Goal: Task Accomplishment & Management: Use online tool/utility

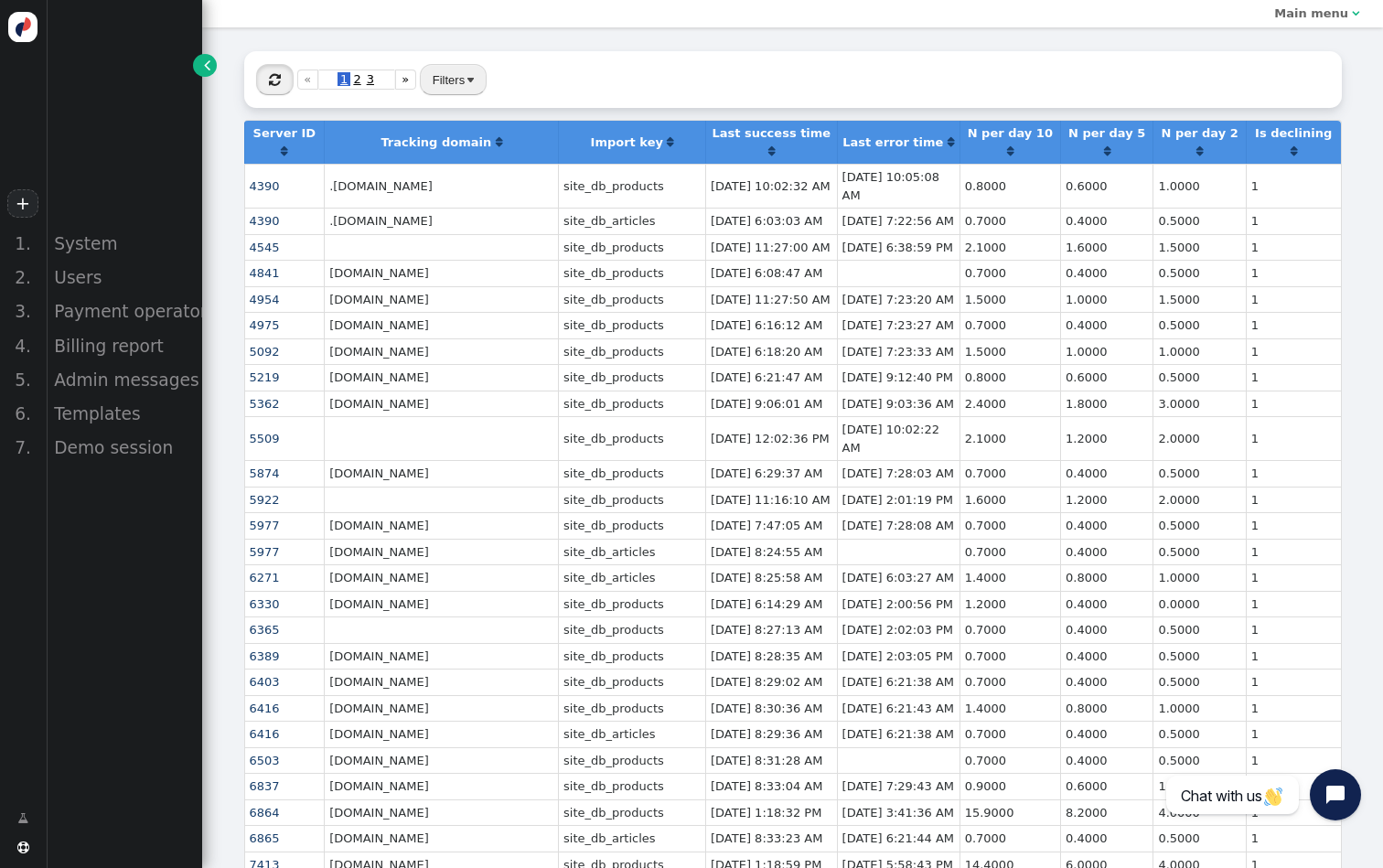
click at [268, 69] on button "" at bounding box center [274, 80] width 38 height 31
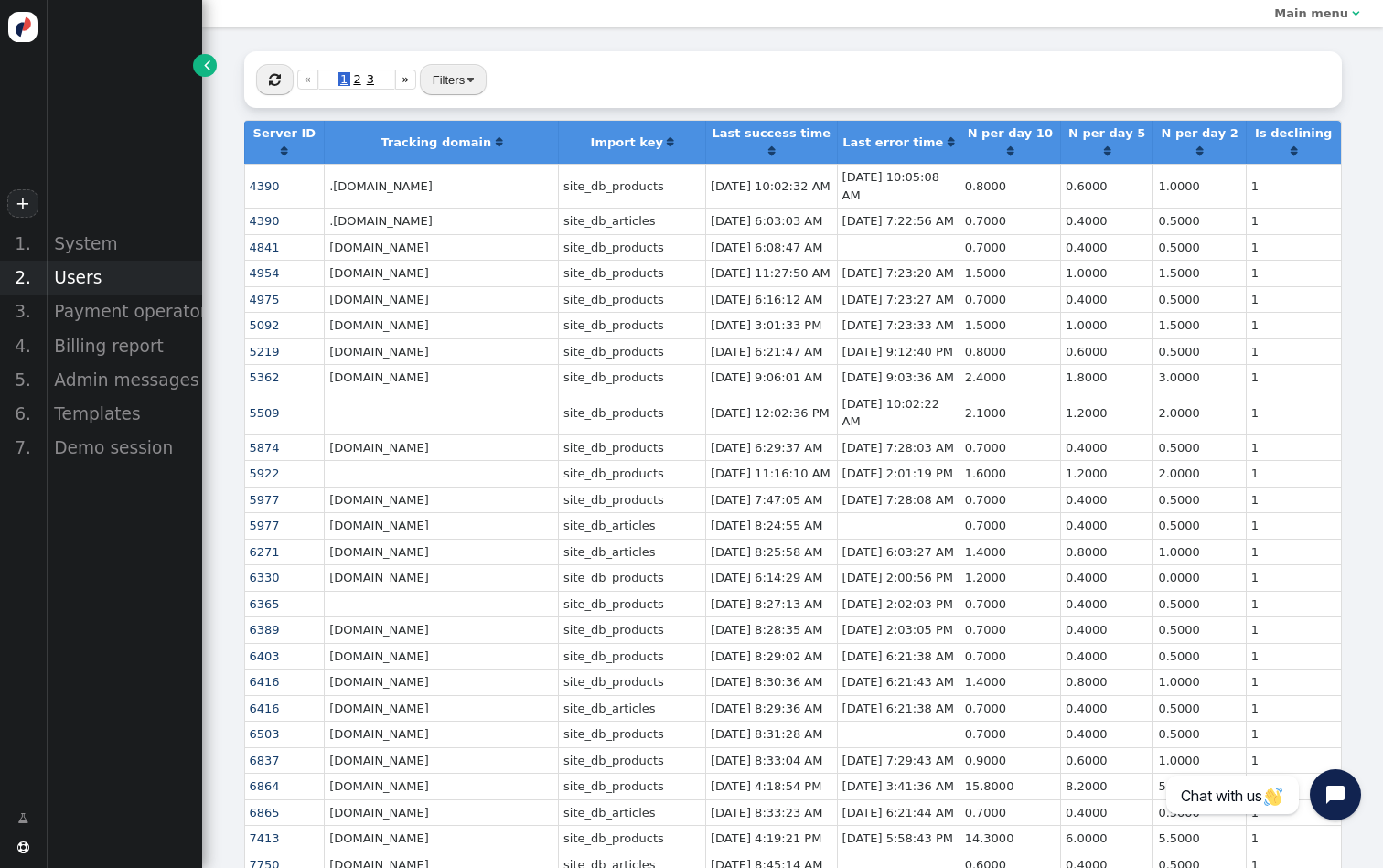
click at [99, 269] on div "Users" at bounding box center [123, 277] width 156 height 34
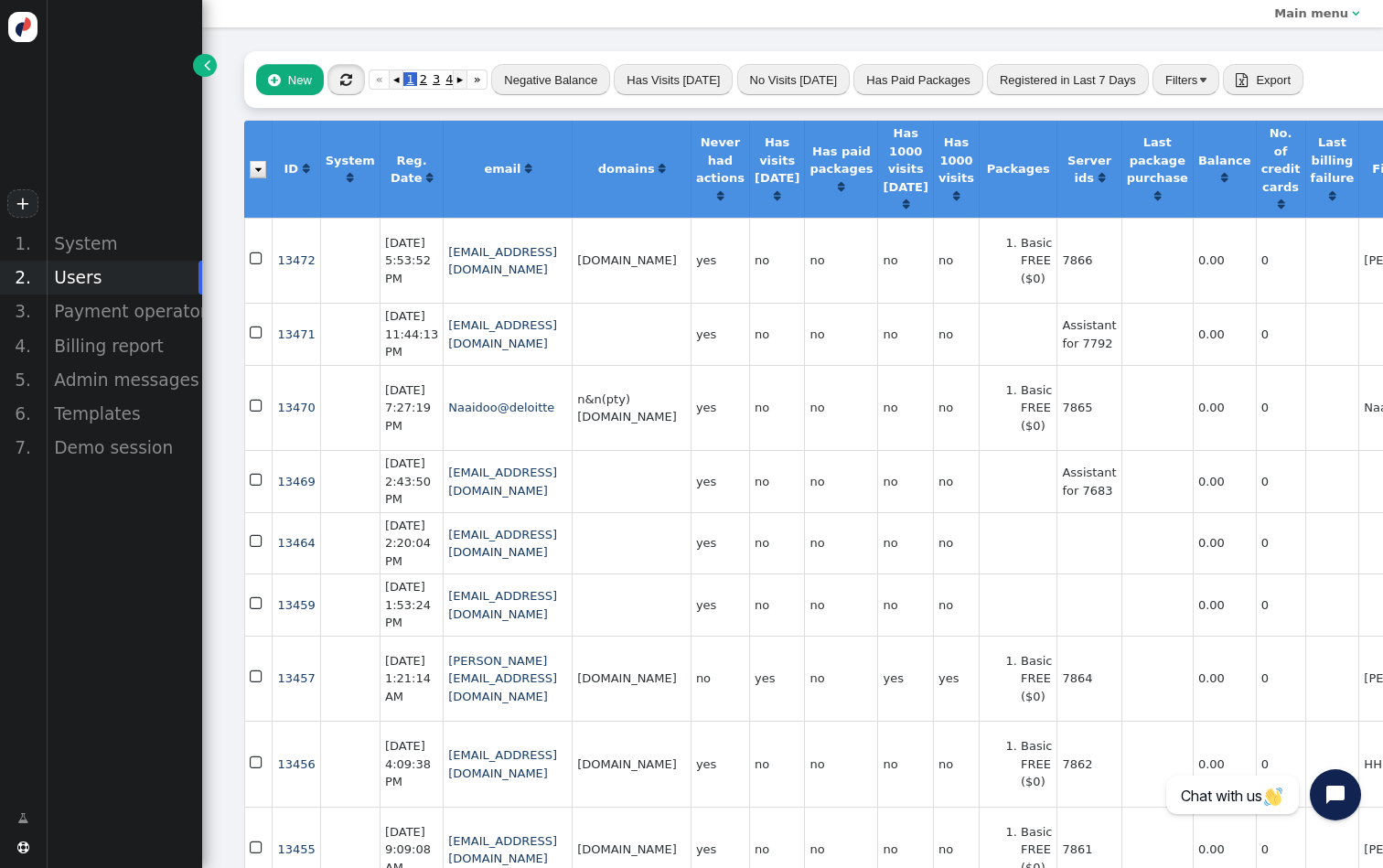
click at [340, 77] on span "" at bounding box center [346, 80] width 12 height 14
click at [1120, 721] on td "7864" at bounding box center [1089, 678] width 64 height 86
copy td "7864"
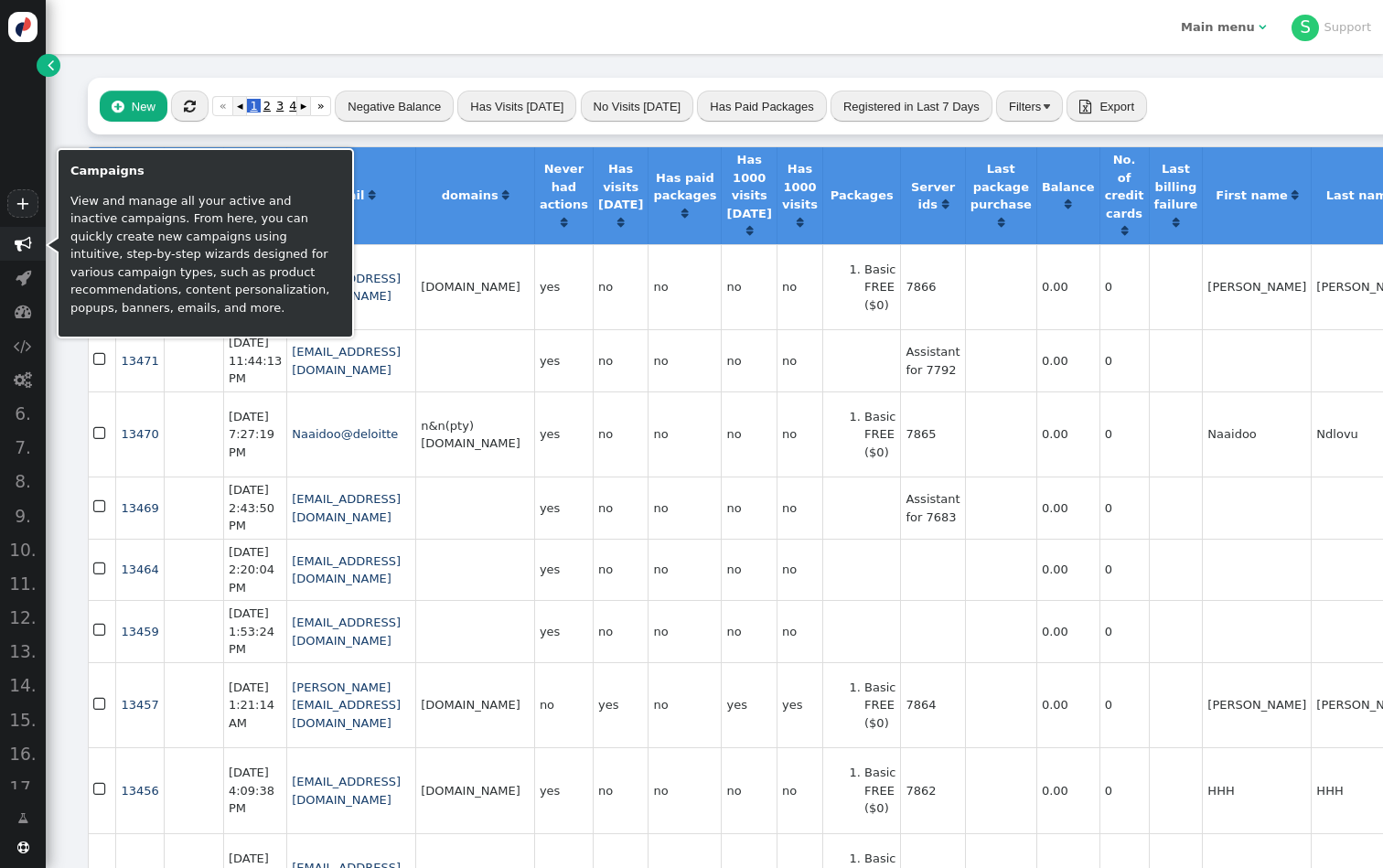
click at [18, 253] on span "" at bounding box center [22, 243] width 46 height 34
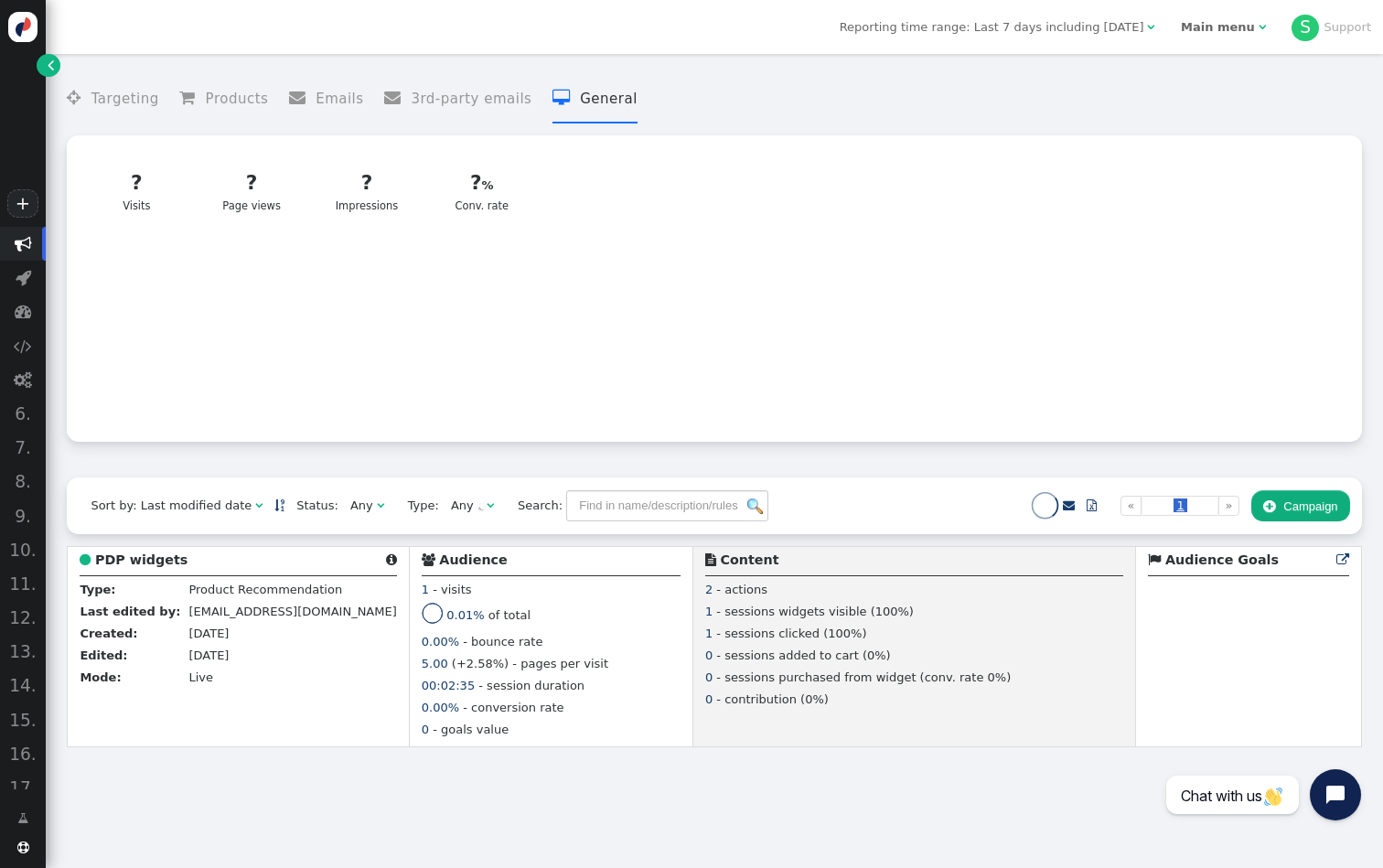
click at [49, 61] on span "" at bounding box center [51, 64] width 7 height 18
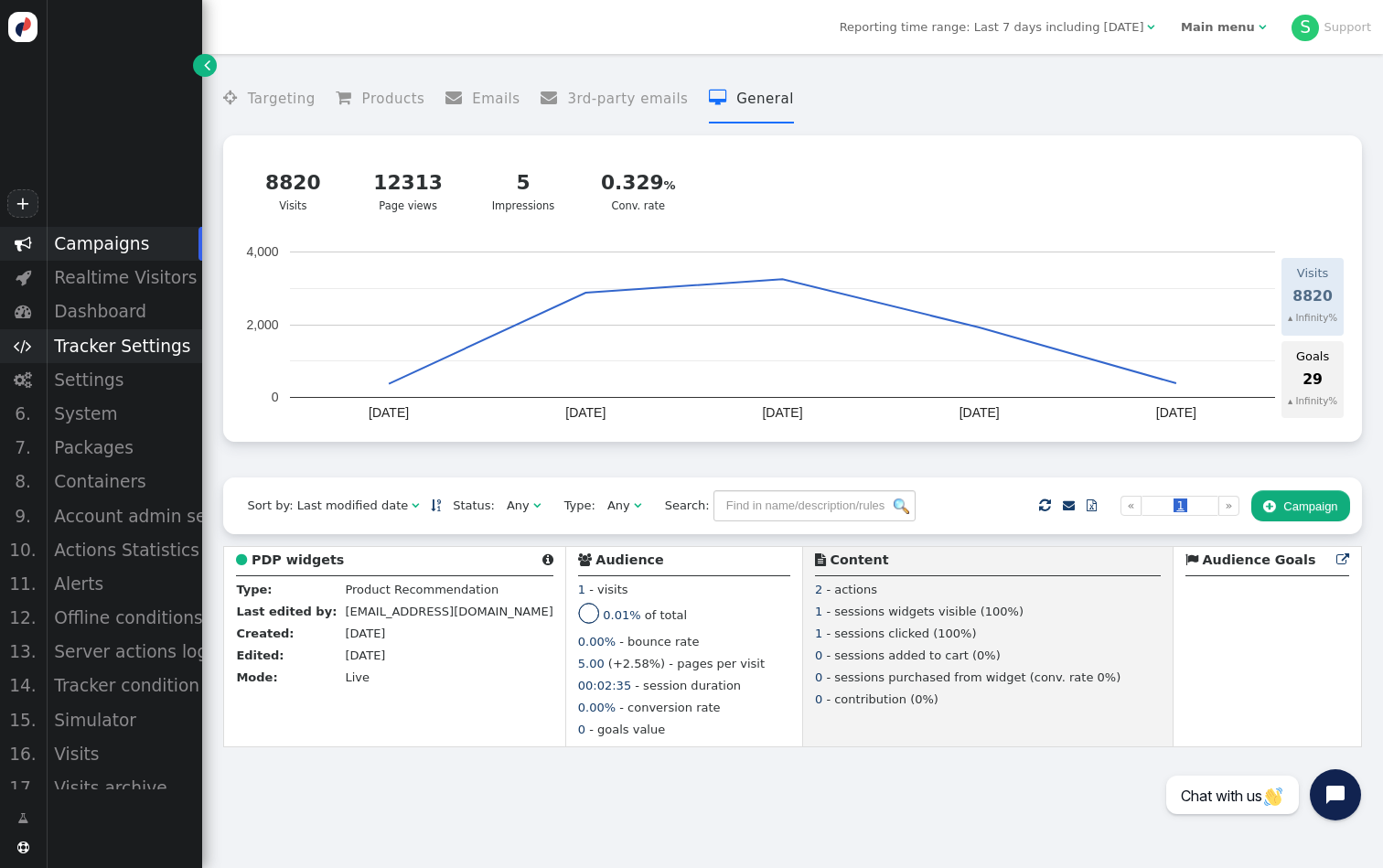
click at [139, 342] on div "Tracker Settings" at bounding box center [123, 346] width 156 height 34
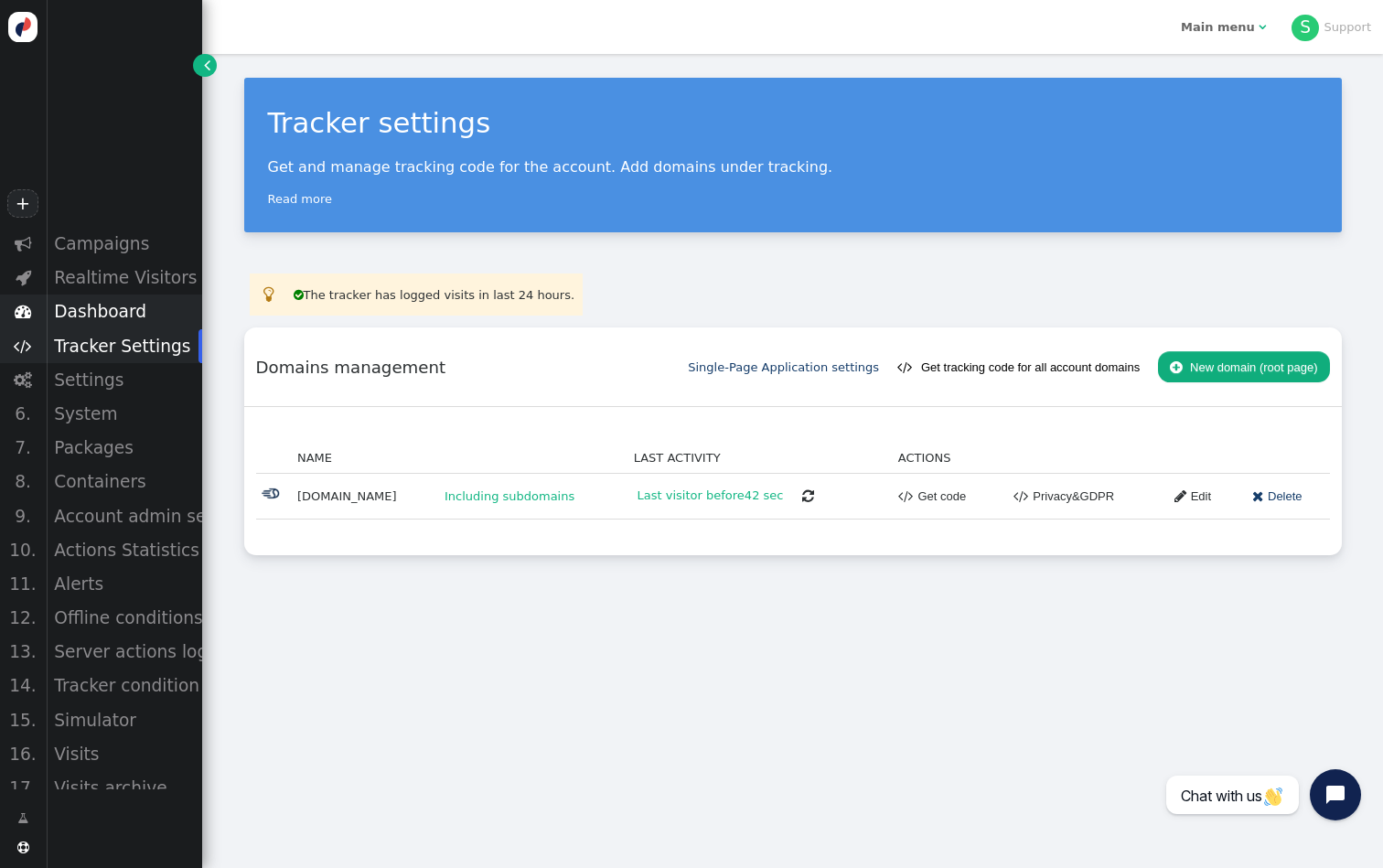
click at [134, 317] on div "Dashboard" at bounding box center [123, 311] width 156 height 34
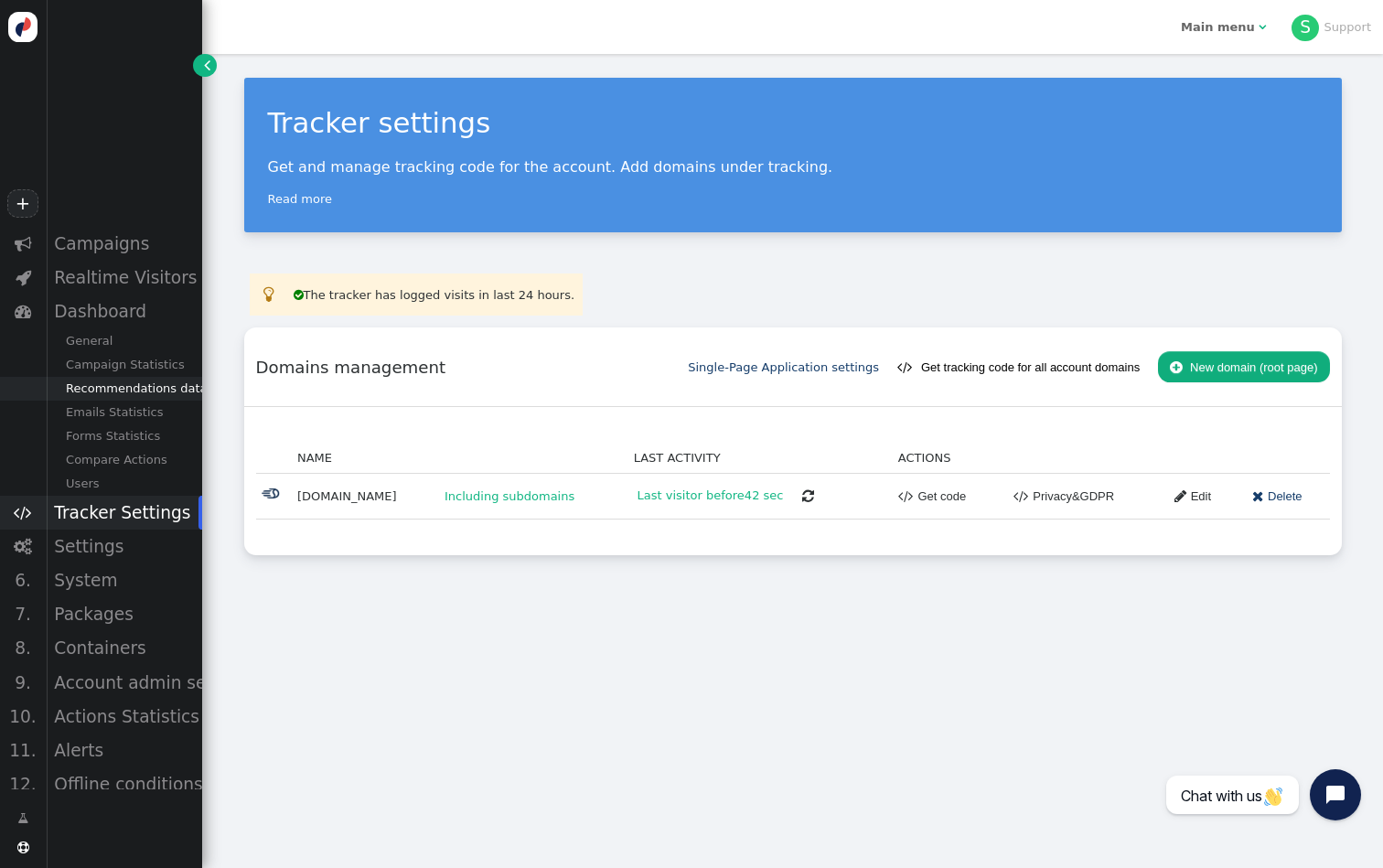
click at [154, 394] on div "Recommendations data" at bounding box center [123, 389] width 156 height 23
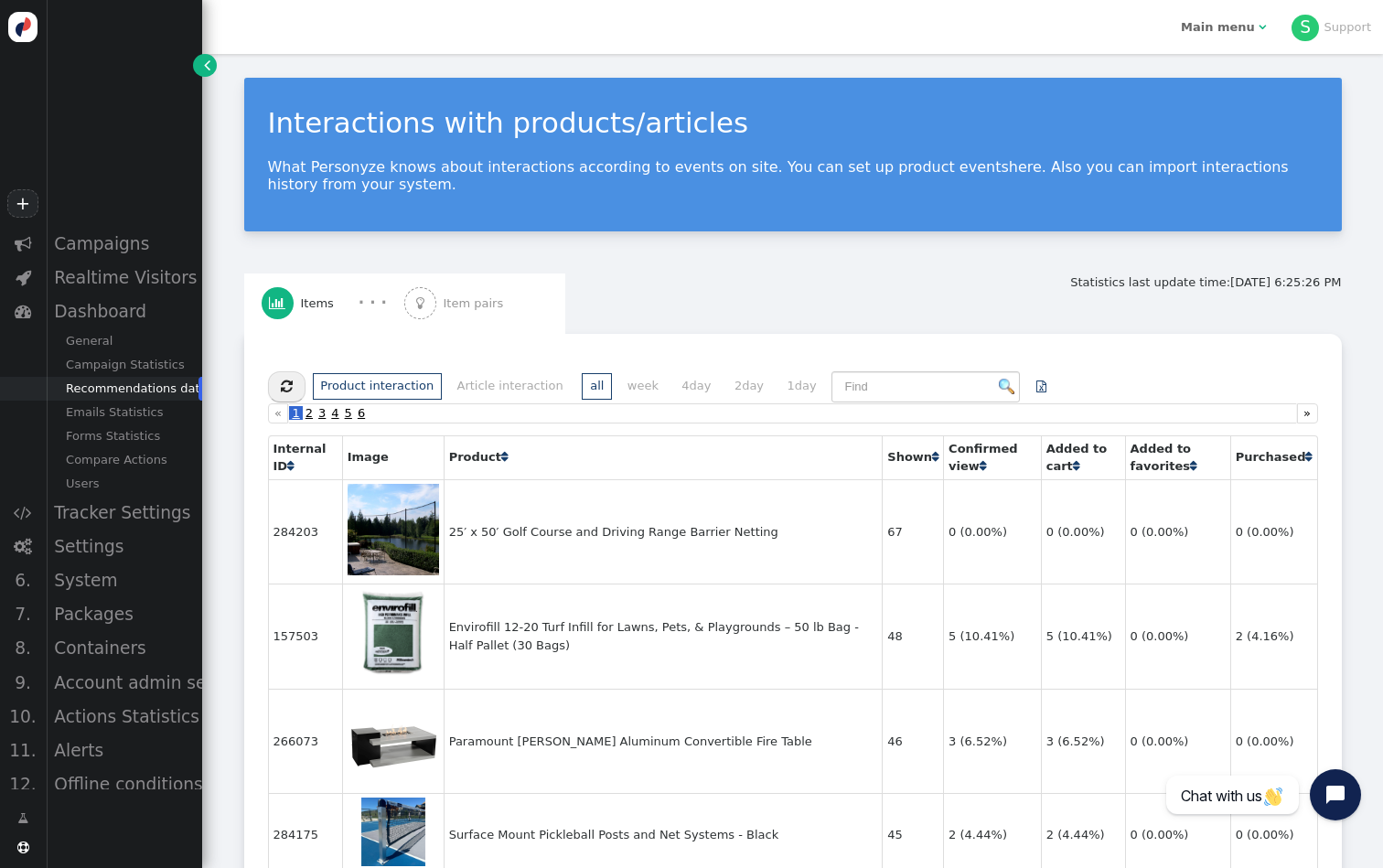
click at [488, 312] on div " Item pairs" at bounding box center [457, 303] width 106 height 60
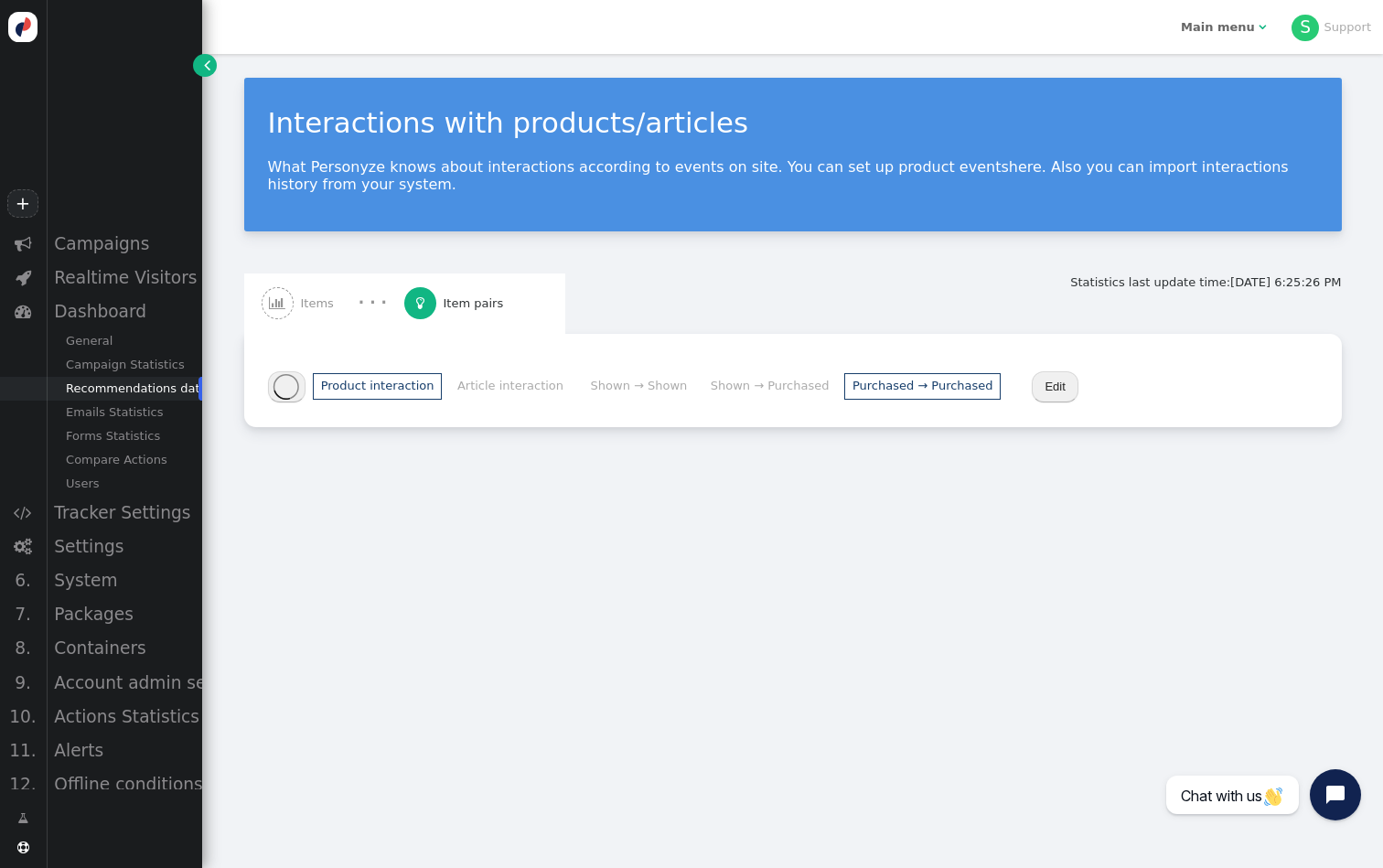
click at [901, 394] on li "Purchased → Purchased" at bounding box center [921, 386] width 156 height 26
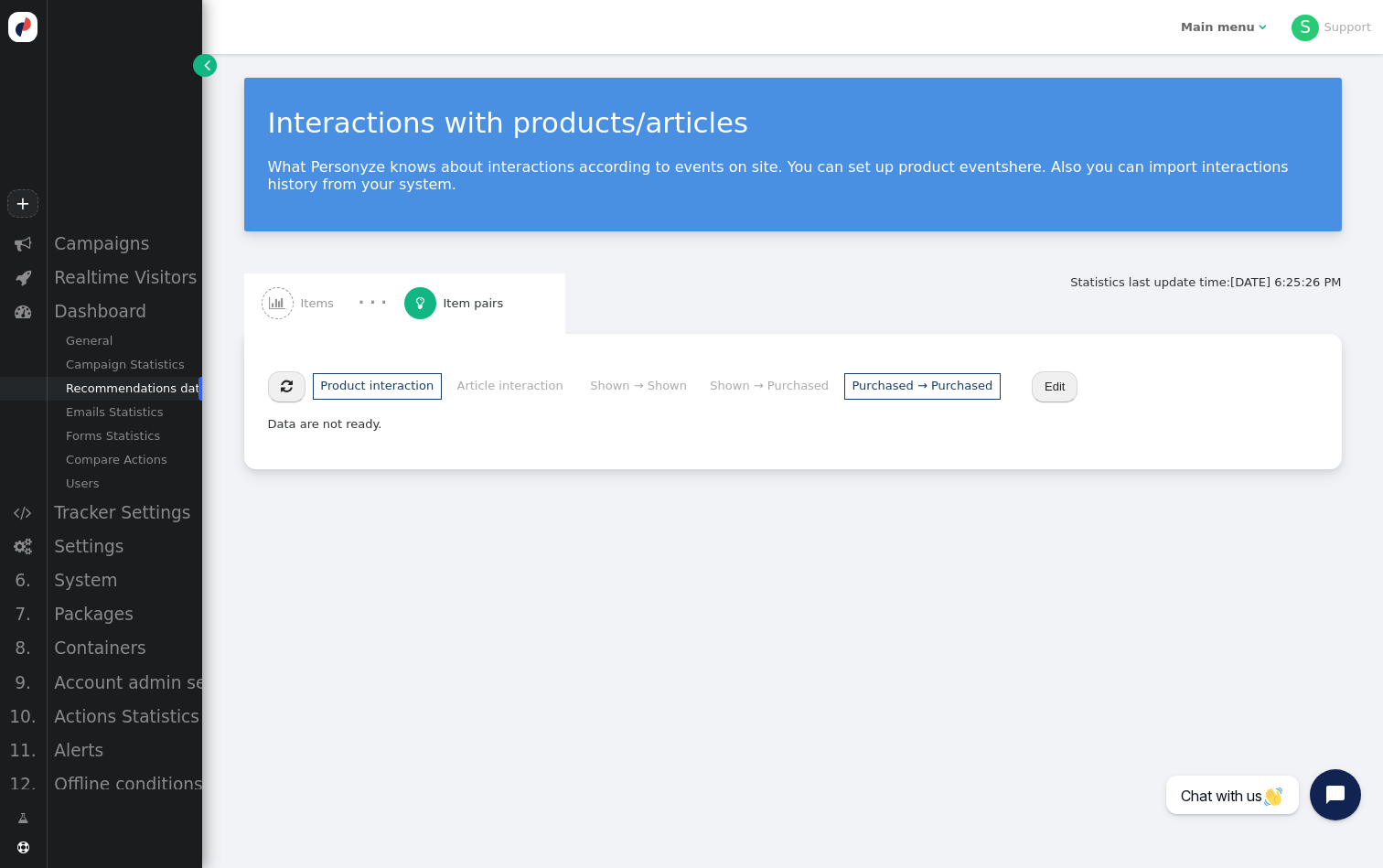
click at [784, 381] on li "Shown → Purchased" at bounding box center [770, 386] width 134 height 26
click at [609, 391] on li "Shown → Shown" at bounding box center [638, 386] width 113 height 26
click at [495, 391] on li "Article interaction" at bounding box center [510, 386] width 122 height 26
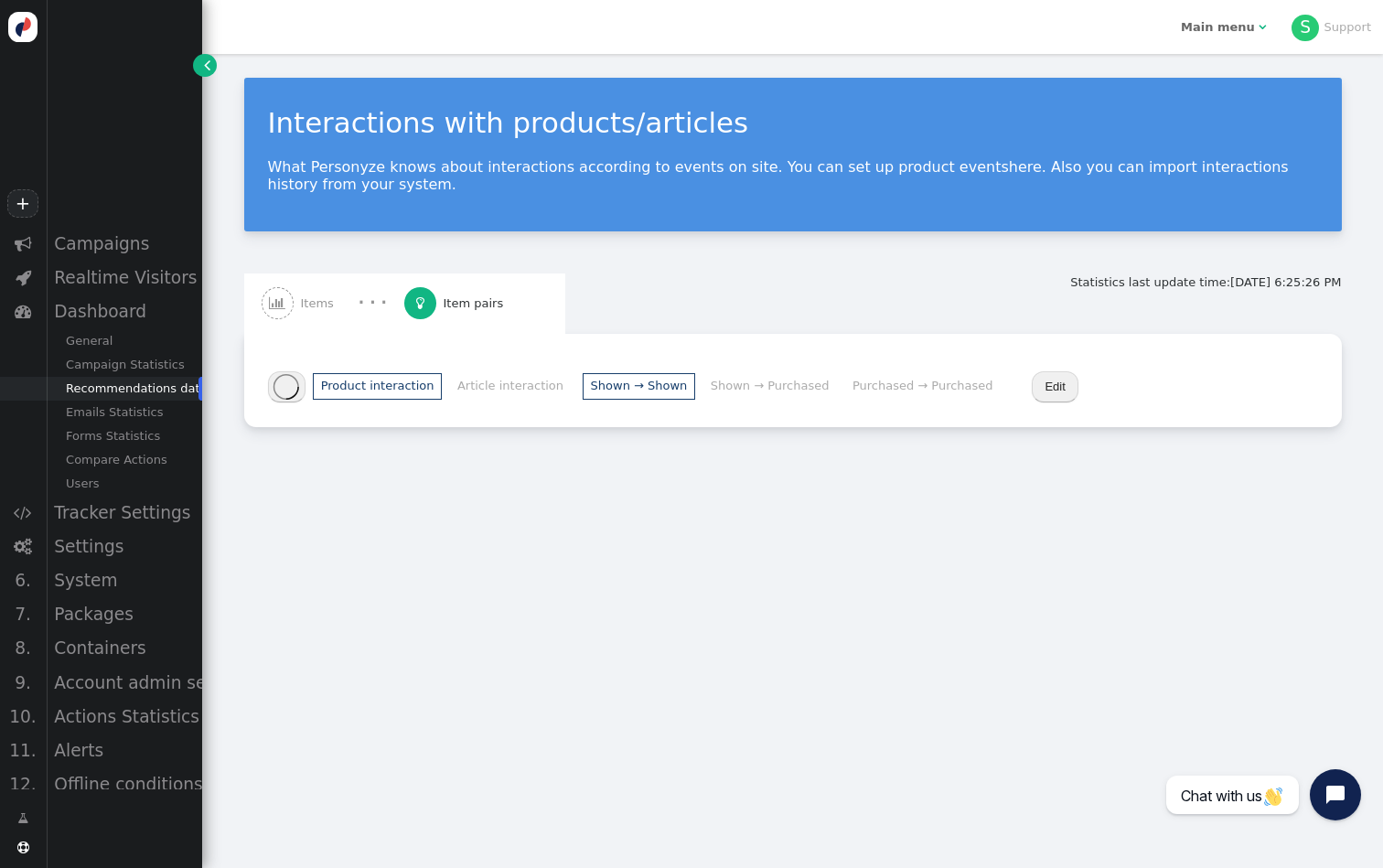
click at [363, 387] on li "Product interaction" at bounding box center [377, 386] width 129 height 26
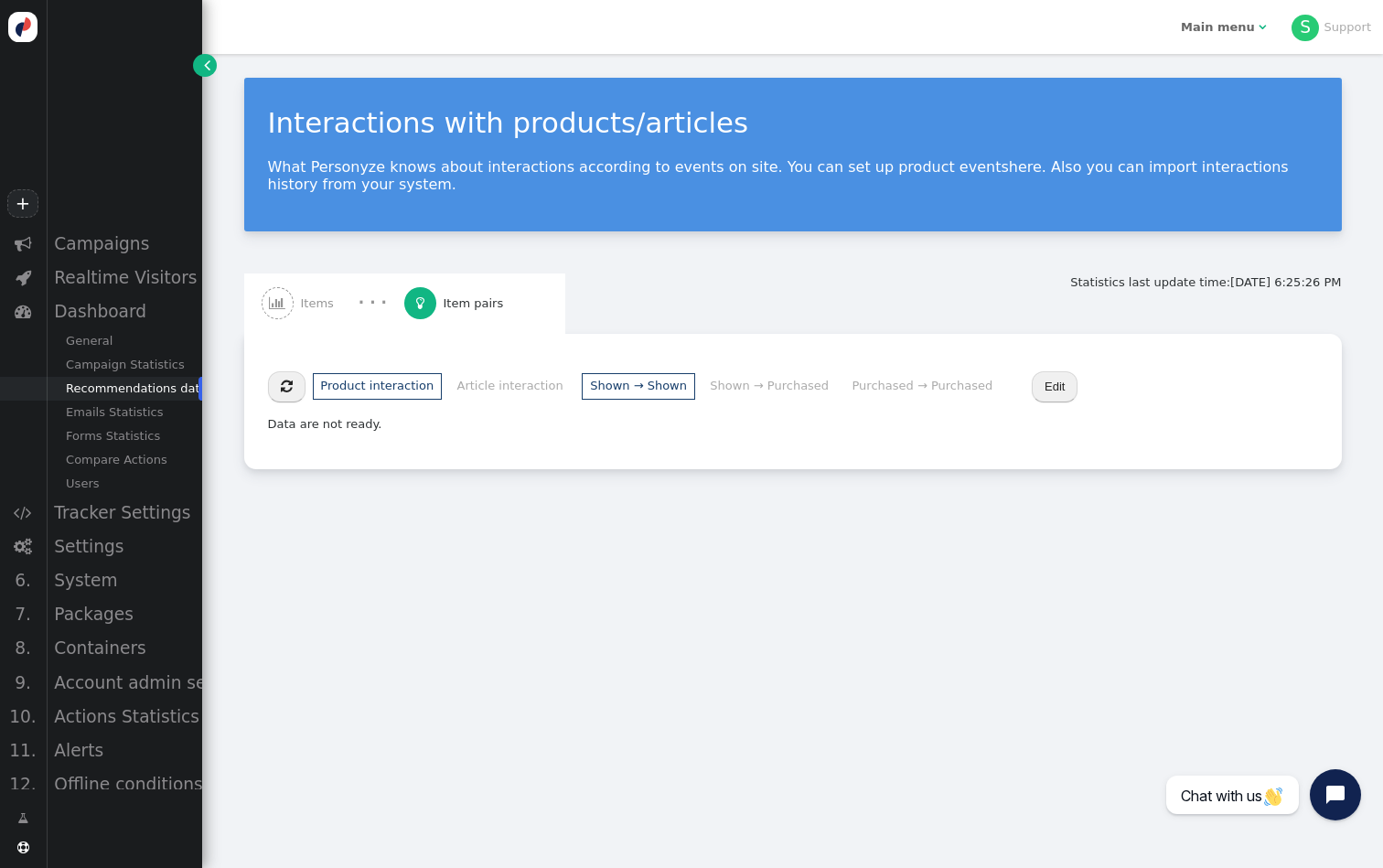
click at [332, 305] on span "Items" at bounding box center [321, 303] width 40 height 18
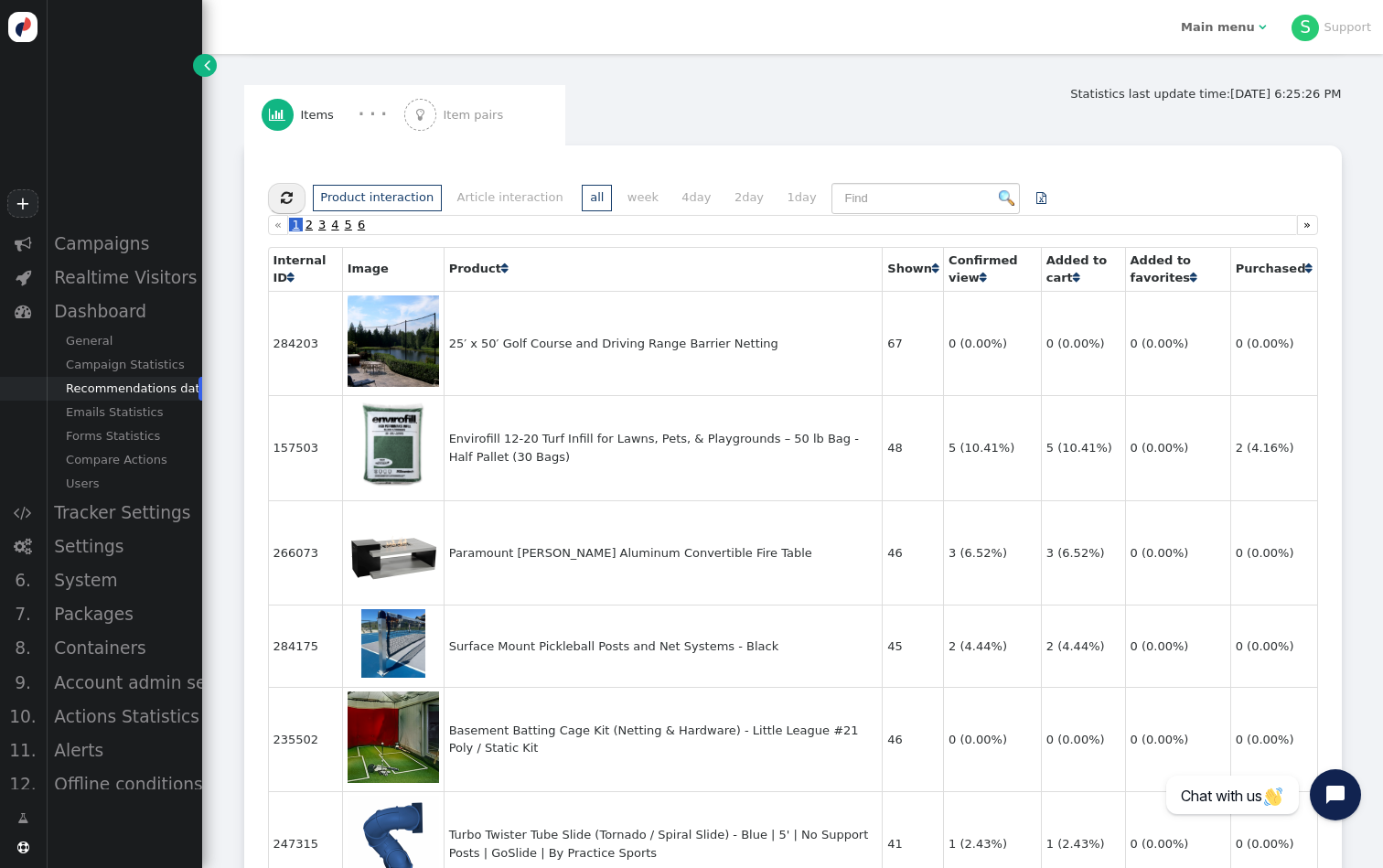
scroll to position [262, 0]
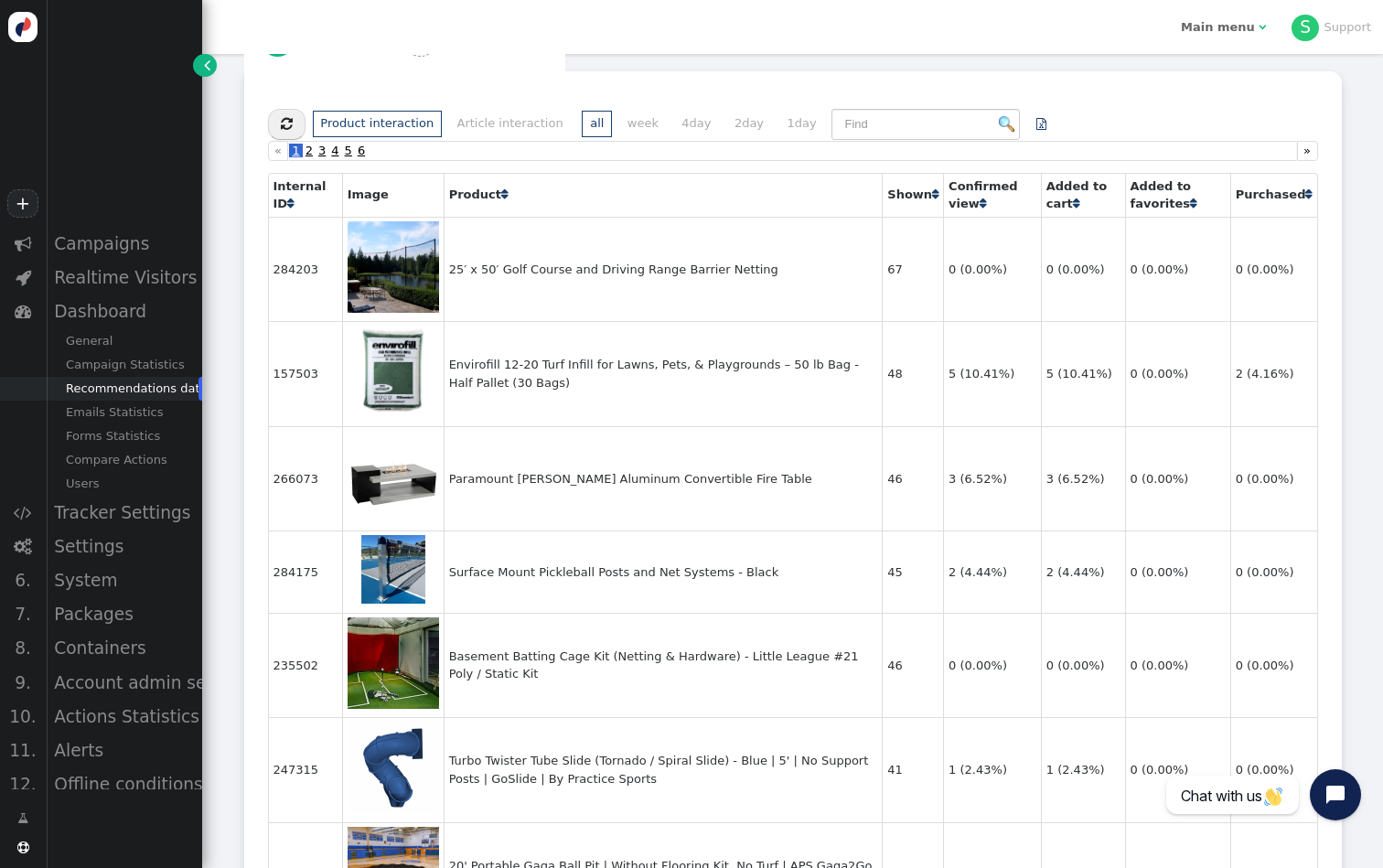
click at [1305, 197] on span "" at bounding box center [1308, 194] width 7 height 12
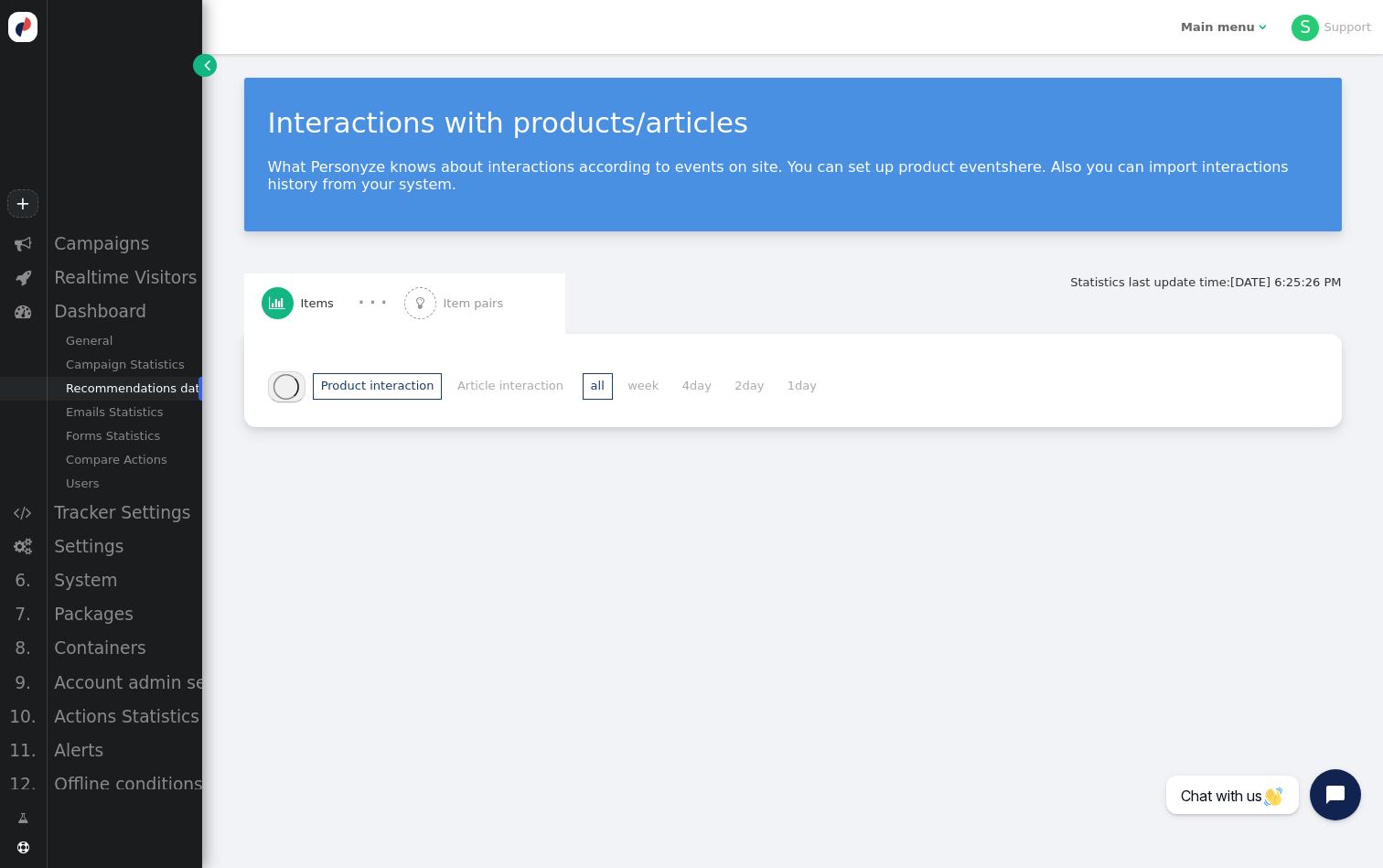
scroll to position [0, 0]
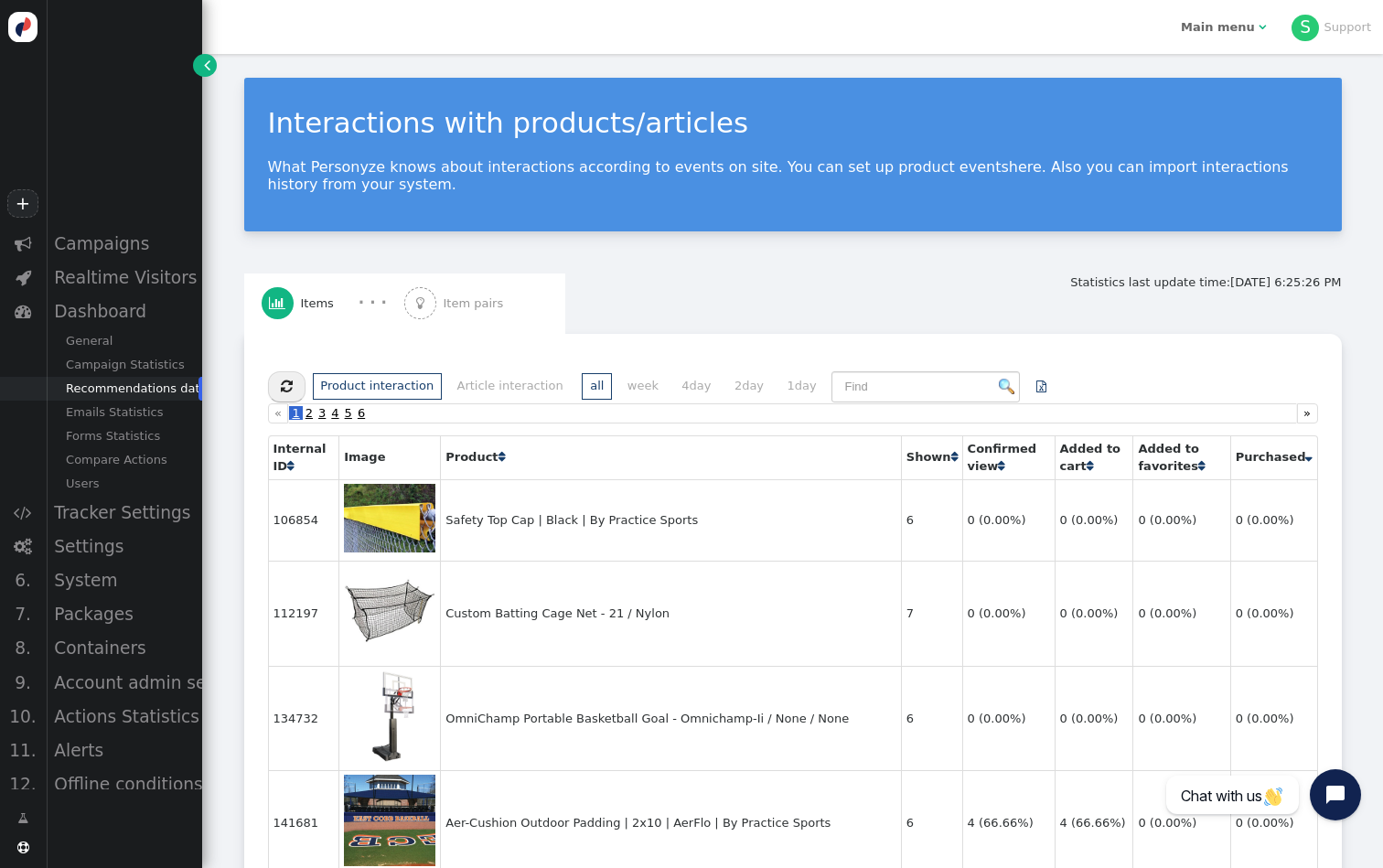
click at [1305, 463] on span "" at bounding box center [1308, 457] width 7 height 12
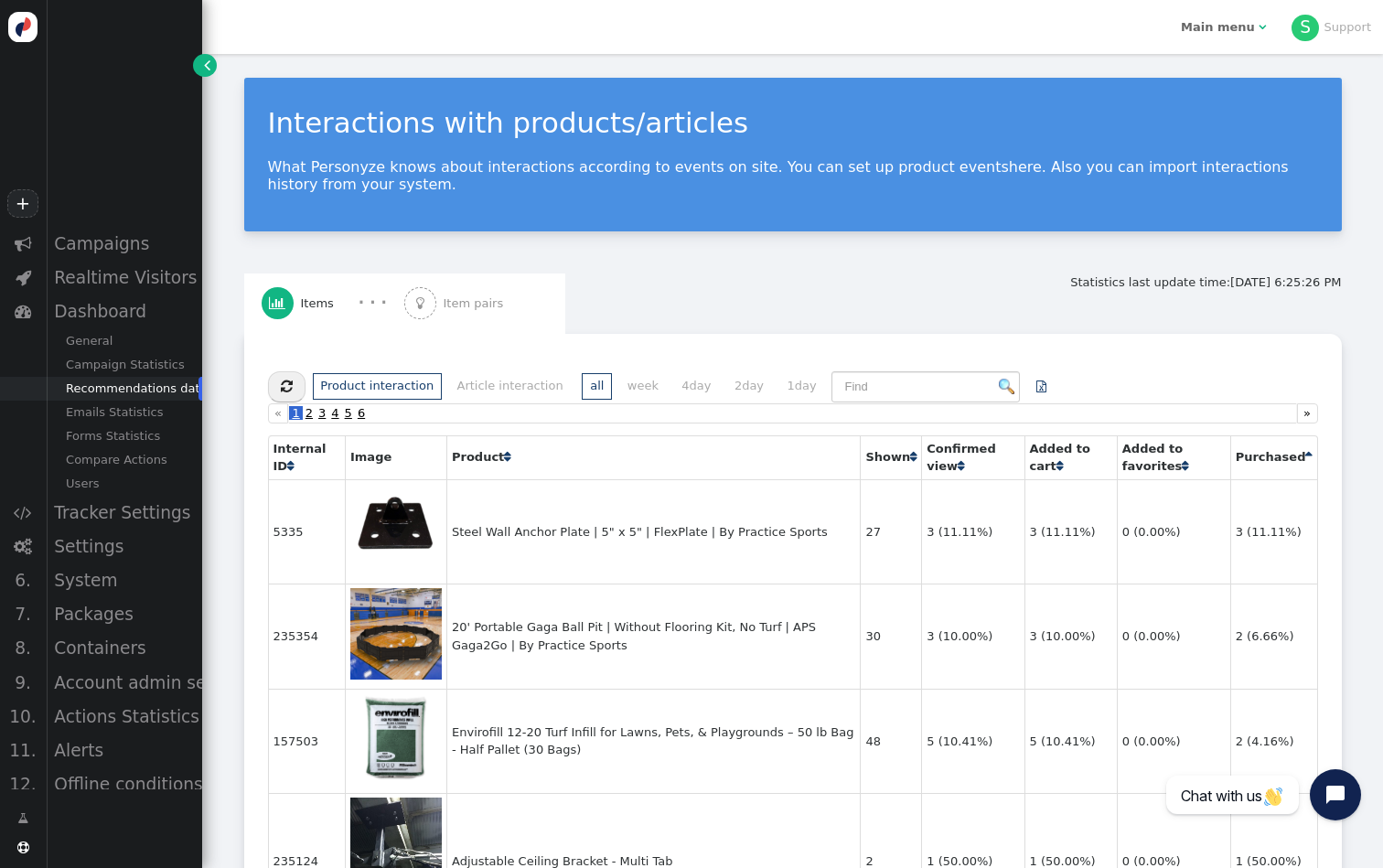
scroll to position [-2, 0]
click at [115, 244] on div "Campaigns" at bounding box center [123, 243] width 156 height 34
